Goal: Transaction & Acquisition: Book appointment/travel/reservation

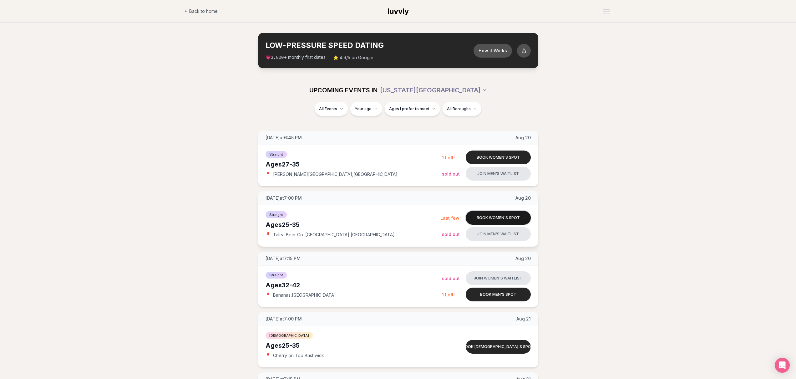
click at [484, 217] on button "Book women's spot" at bounding box center [498, 218] width 65 height 14
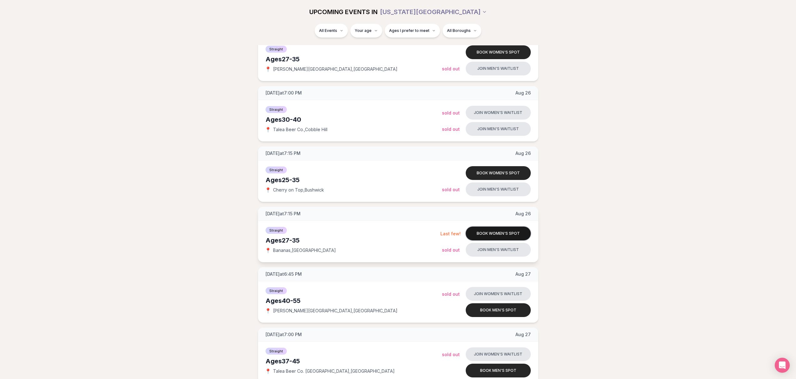
click at [517, 232] on button "Book women's spot" at bounding box center [498, 234] width 65 height 14
